Goal: Task Accomplishment & Management: Manage account settings

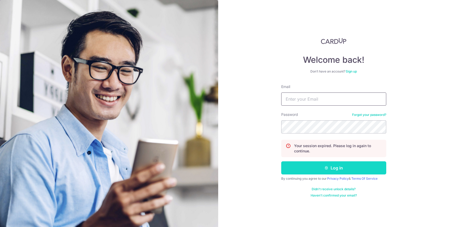
type input "[EMAIL_ADDRESS][DOMAIN_NAME]"
click at [335, 168] on button "Log in" at bounding box center [333, 167] width 105 height 13
